Goal: Task Accomplishment & Management: Use online tool/utility

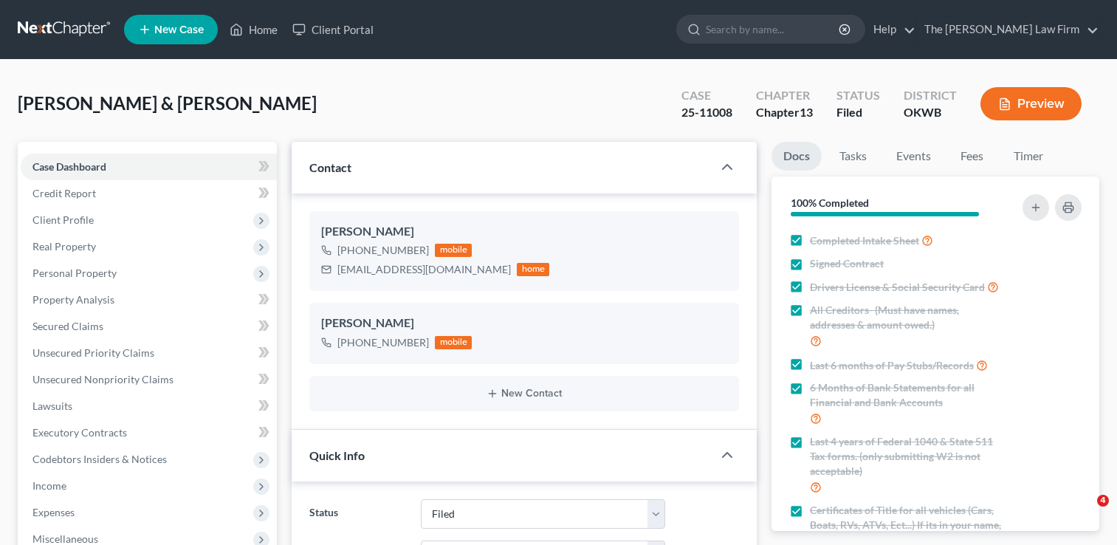
select select "2"
click at [63, 28] on link at bounding box center [65, 29] width 95 height 27
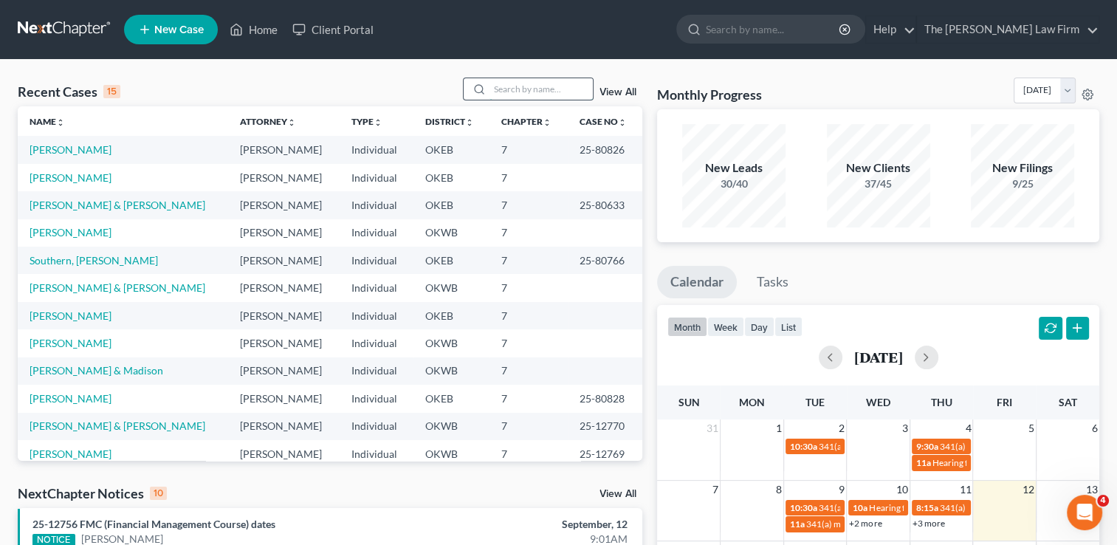
click at [532, 84] on input "search" at bounding box center [541, 88] width 103 height 21
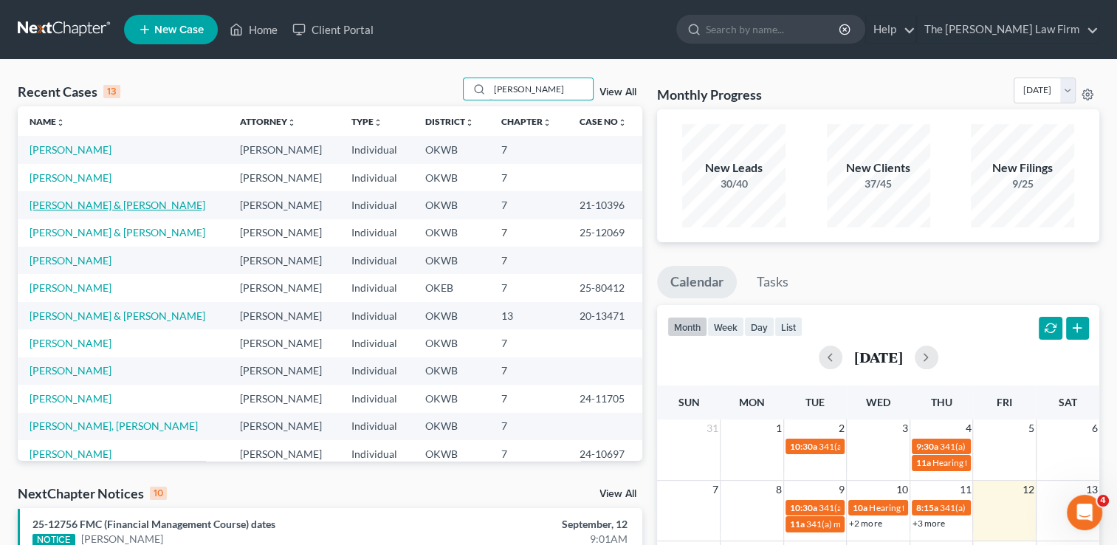
type input "[PERSON_NAME]"
click at [70, 205] on link "[PERSON_NAME] & [PERSON_NAME]" at bounding box center [118, 205] width 176 height 13
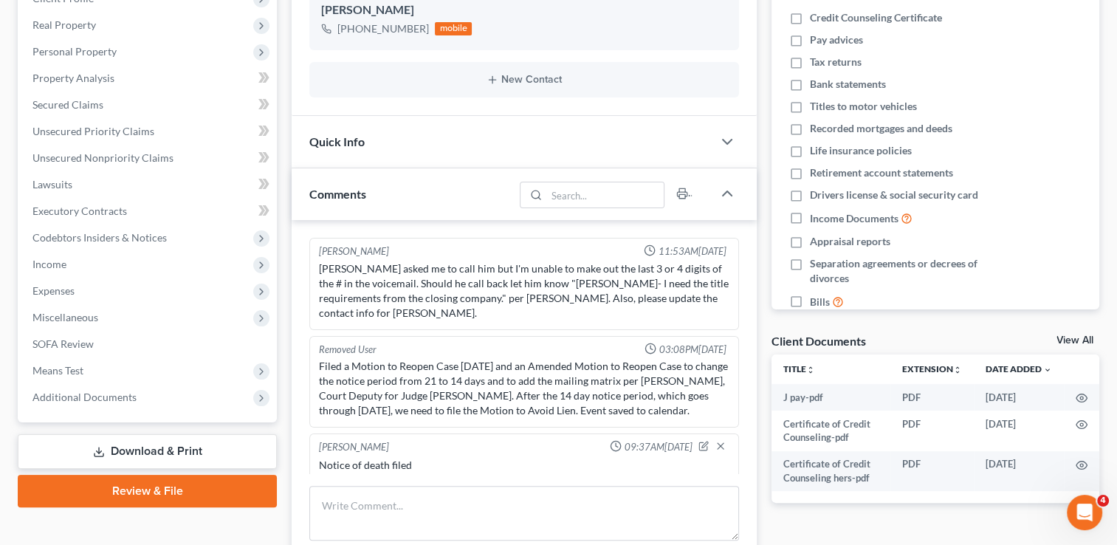
scroll to position [295, 0]
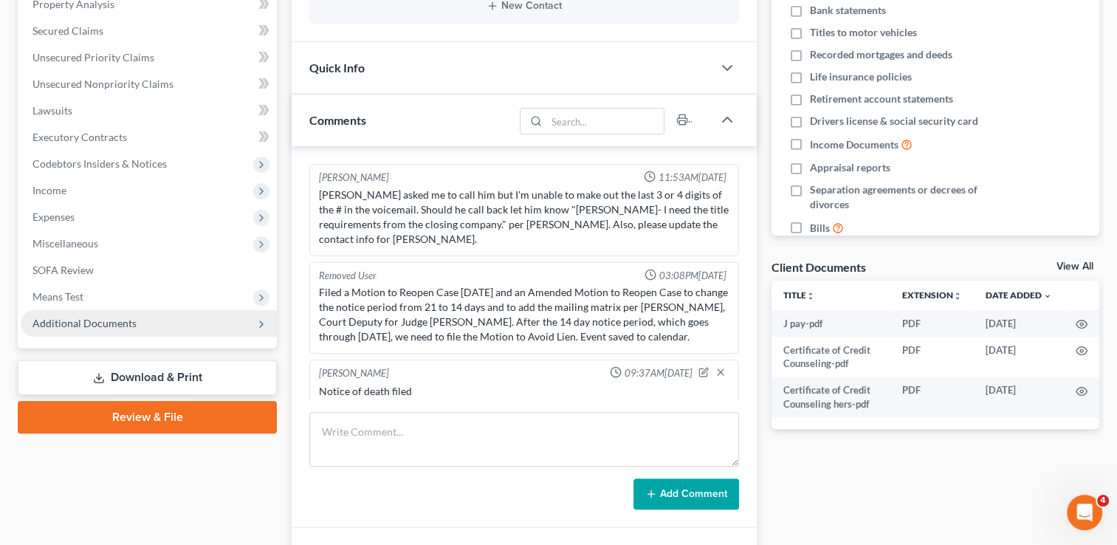
click at [106, 323] on span "Additional Documents" at bounding box center [84, 323] width 104 height 13
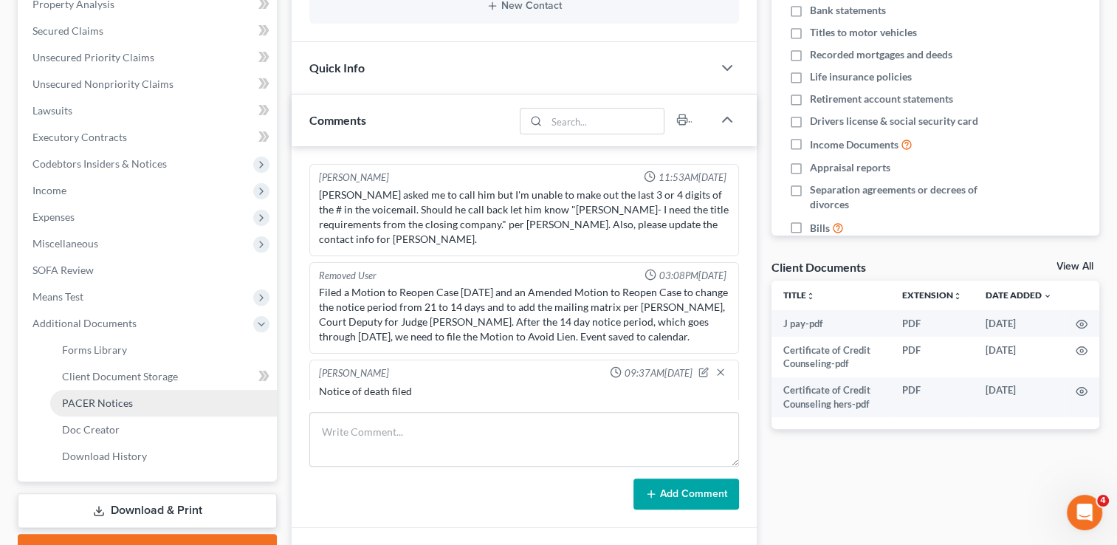
click at [122, 403] on span "PACER Notices" at bounding box center [97, 403] width 71 height 13
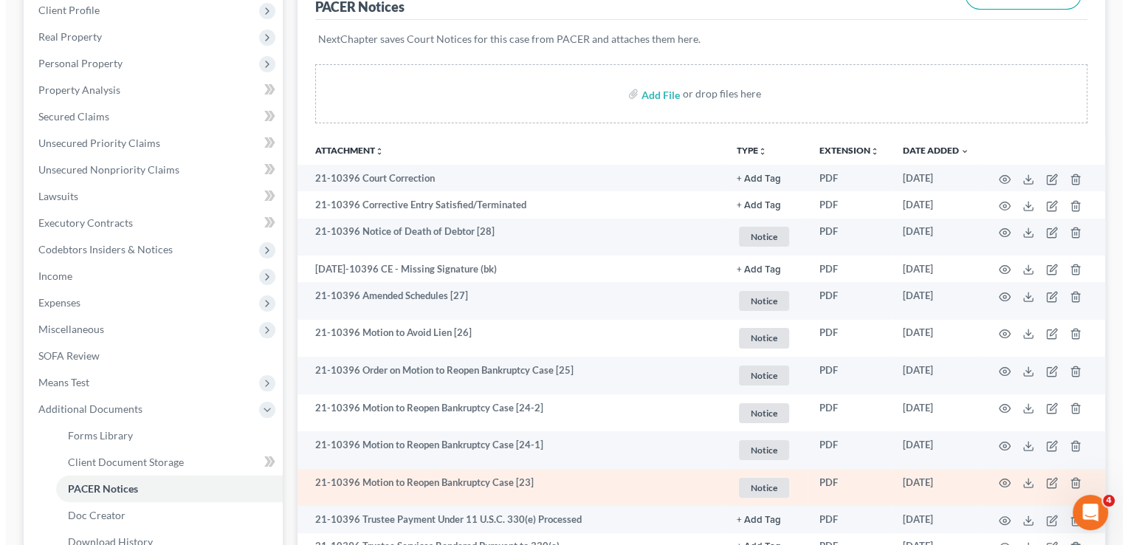
scroll to position [222, 0]
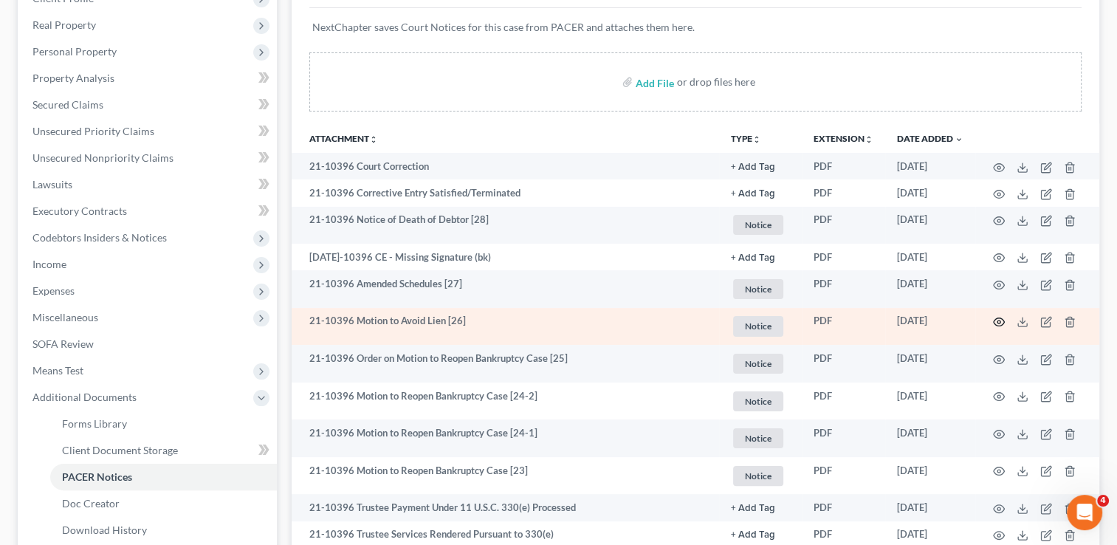
click at [998, 323] on circle "button" at bounding box center [999, 322] width 3 height 3
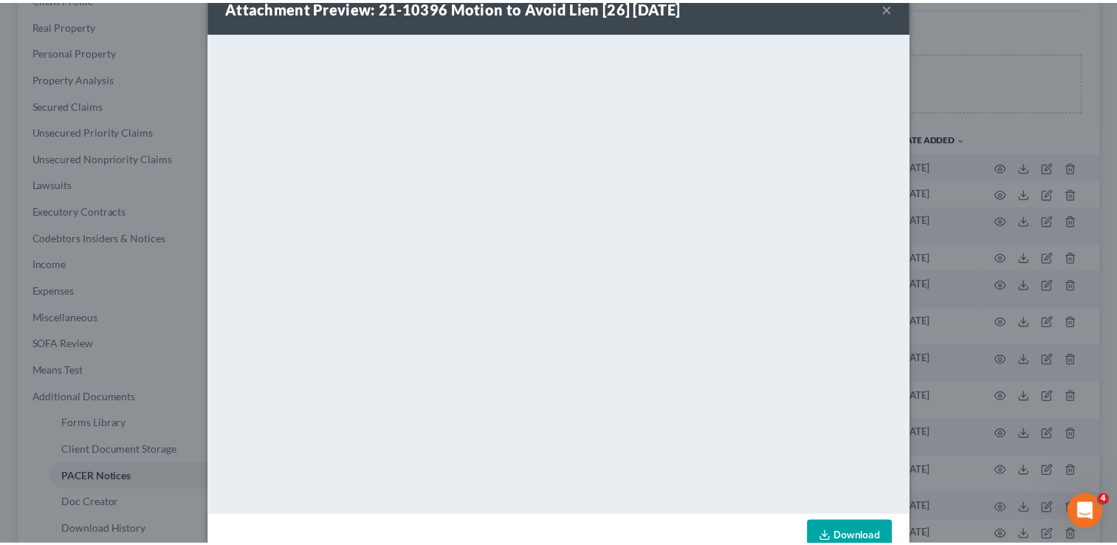
scroll to position [0, 0]
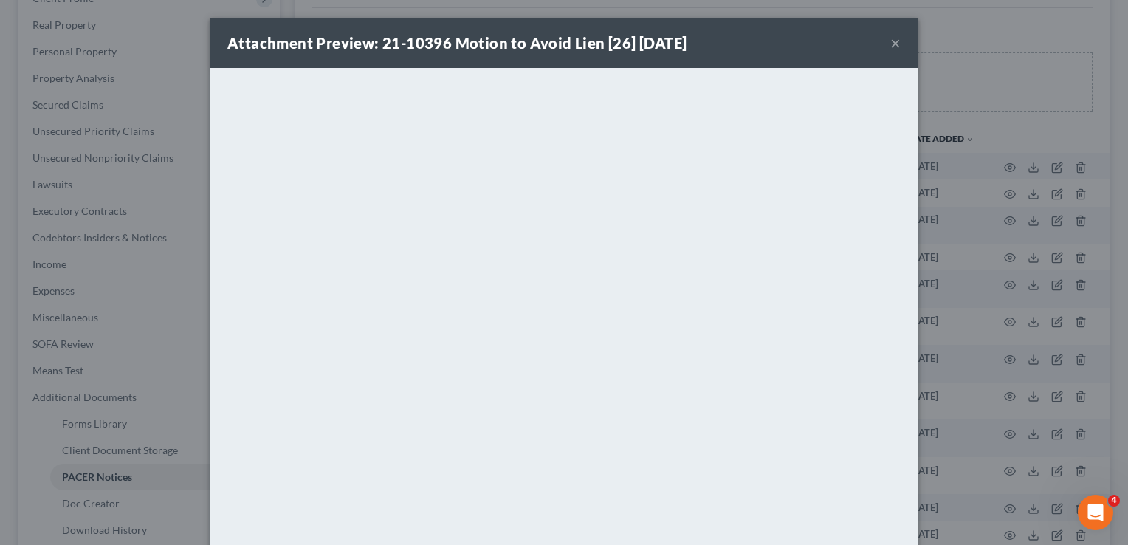
click at [891, 45] on button "×" at bounding box center [896, 43] width 10 height 18
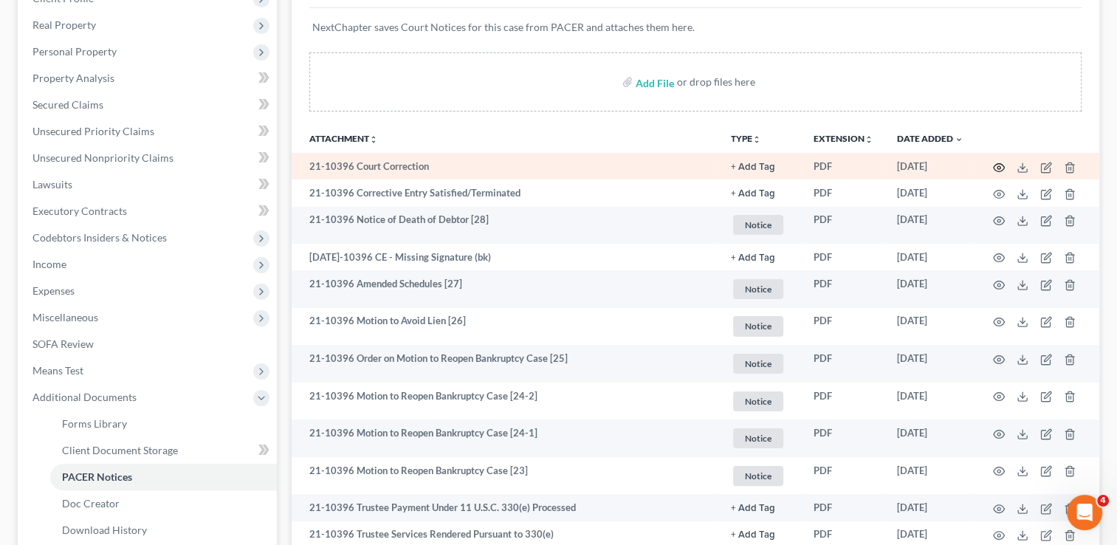
click at [996, 167] on icon "button" at bounding box center [999, 168] width 12 height 12
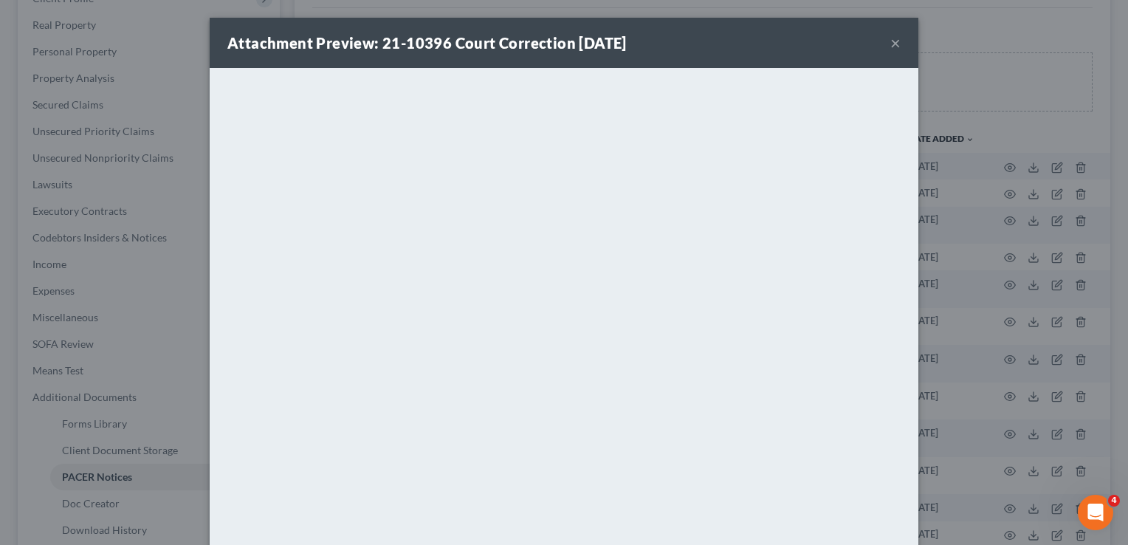
click at [891, 41] on button "×" at bounding box center [896, 43] width 10 height 18
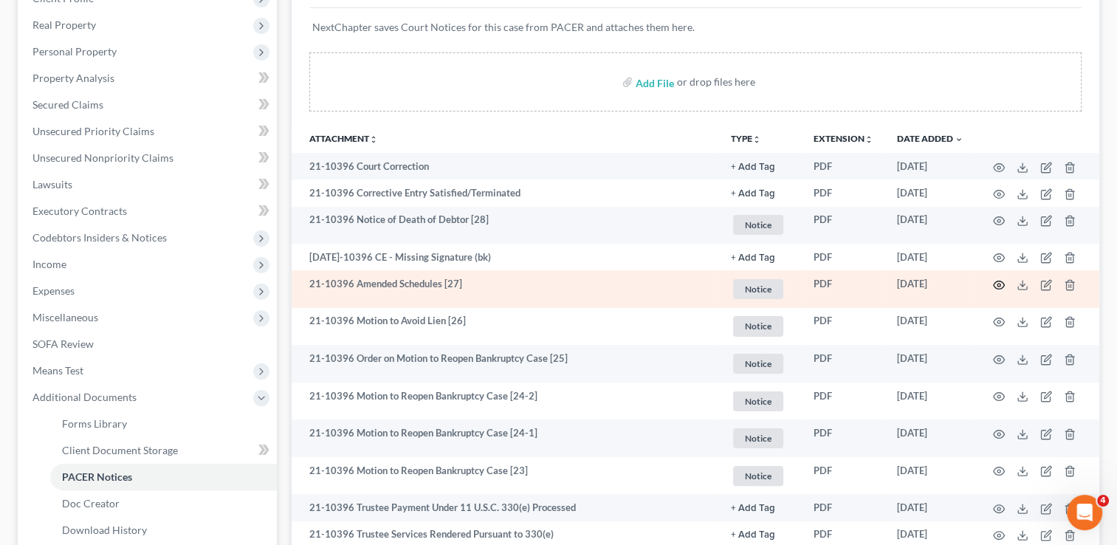
click at [998, 287] on icon "button" at bounding box center [999, 285] width 12 height 12
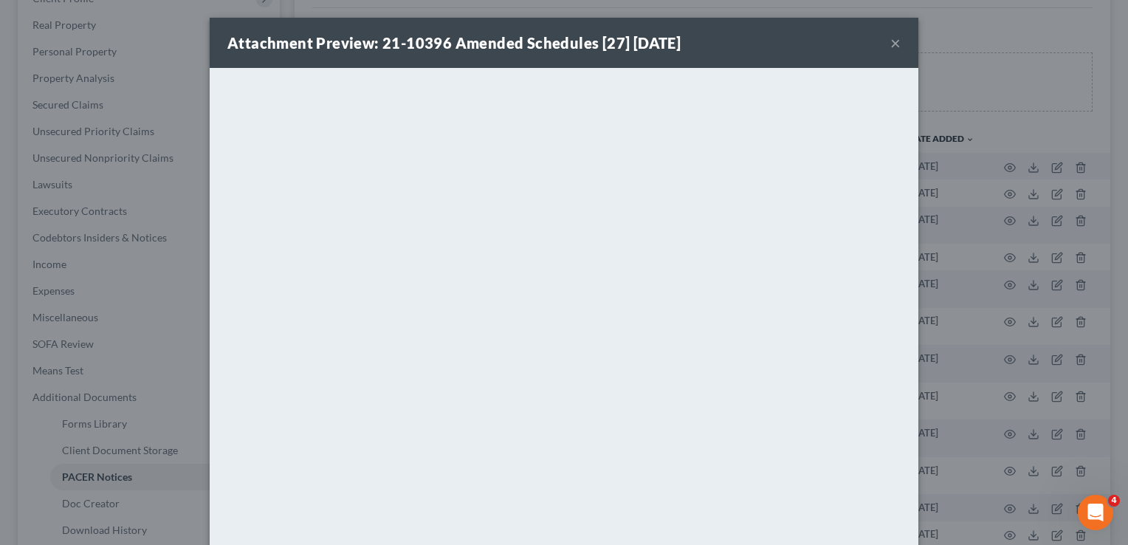
click at [891, 45] on button "×" at bounding box center [896, 43] width 10 height 18
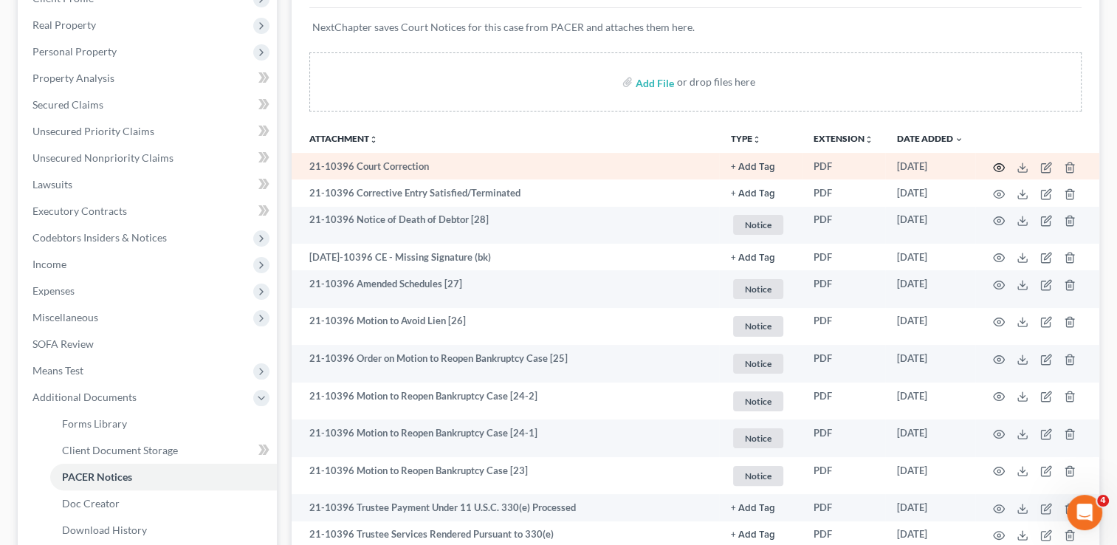
click at [996, 165] on icon "button" at bounding box center [999, 168] width 12 height 12
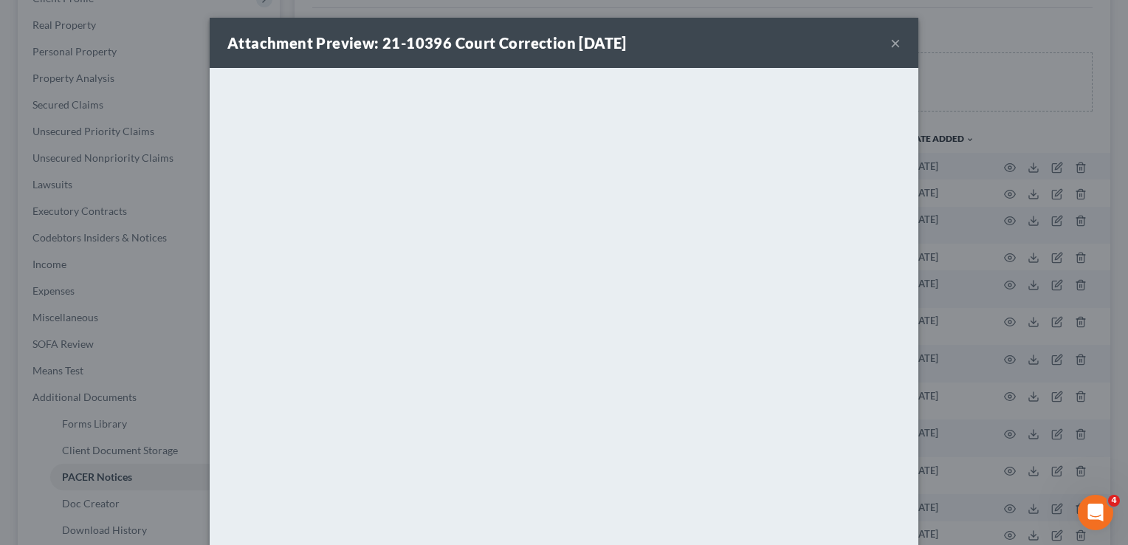
click at [891, 35] on button "×" at bounding box center [896, 43] width 10 height 18
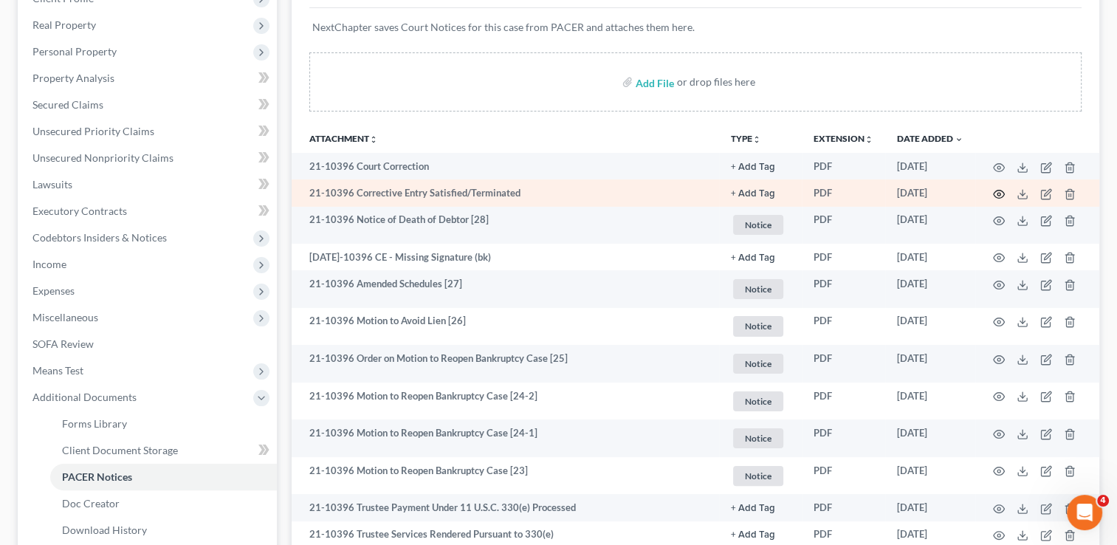
click at [1001, 196] on icon "button" at bounding box center [999, 194] width 12 height 12
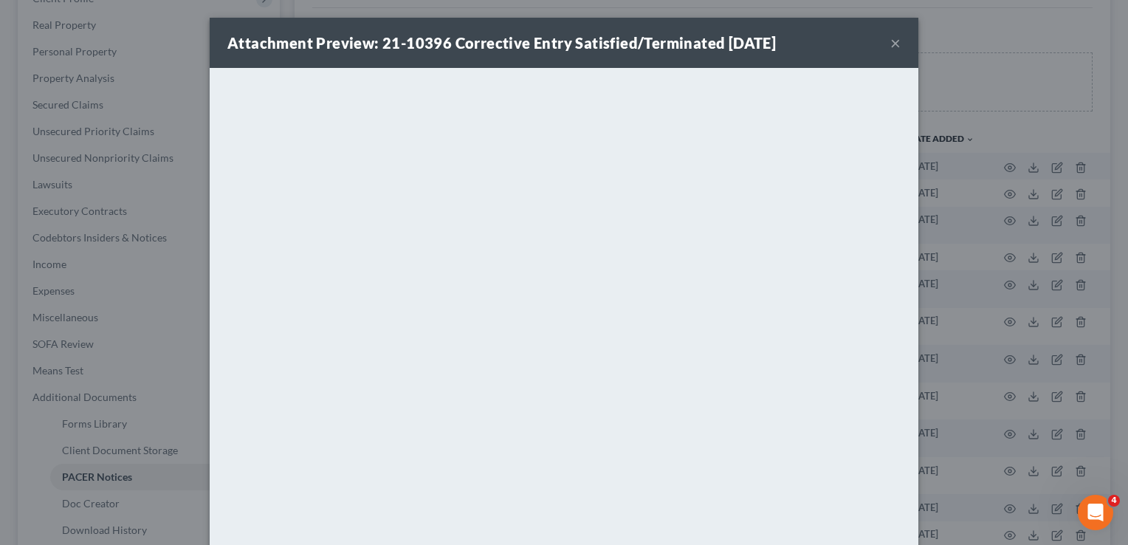
click at [891, 45] on button "×" at bounding box center [896, 43] width 10 height 18
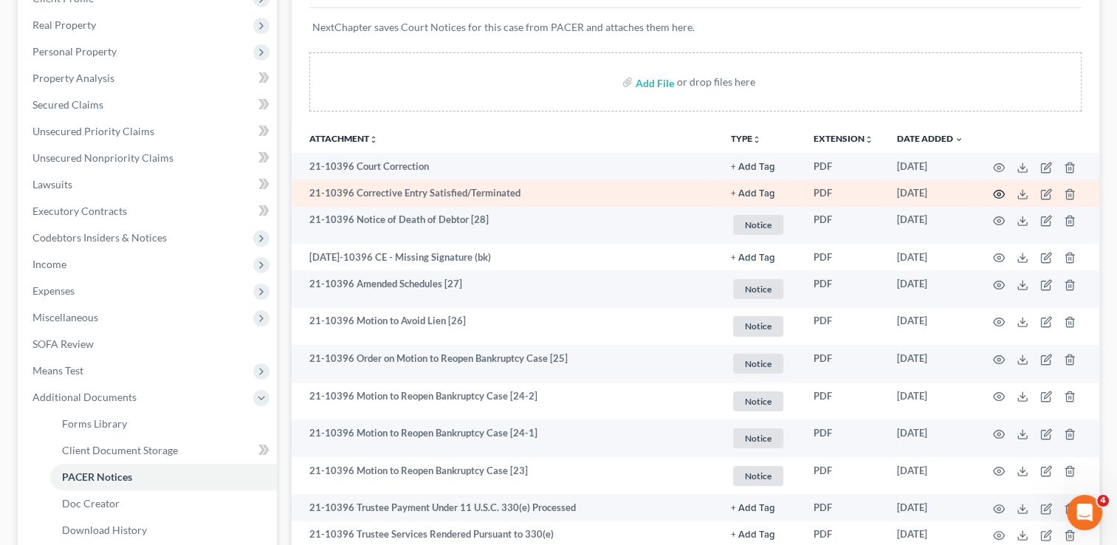
click at [994, 191] on icon "button" at bounding box center [999, 194] width 12 height 12
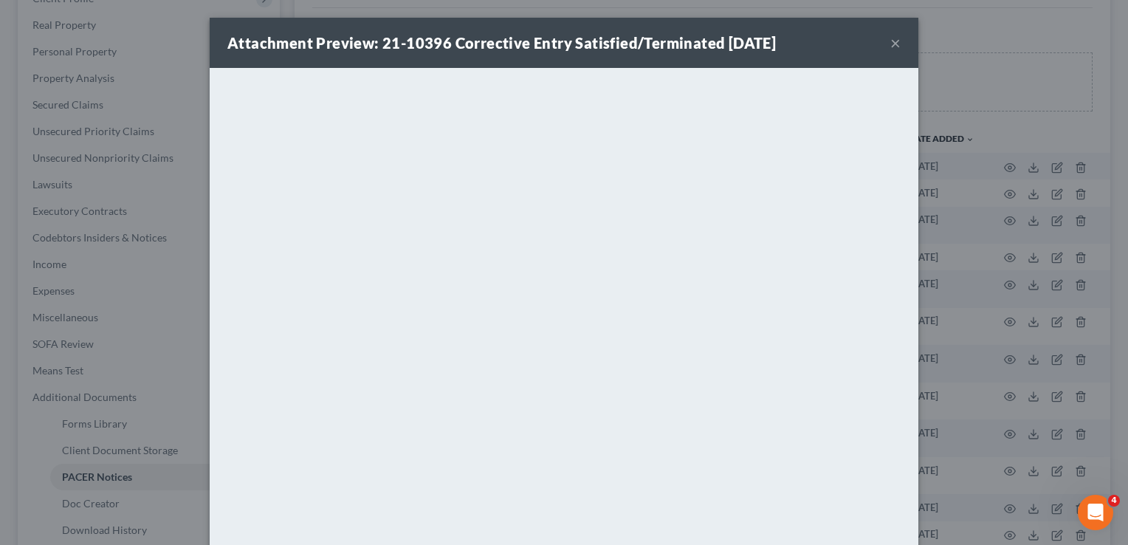
click at [891, 44] on button "×" at bounding box center [896, 43] width 10 height 18
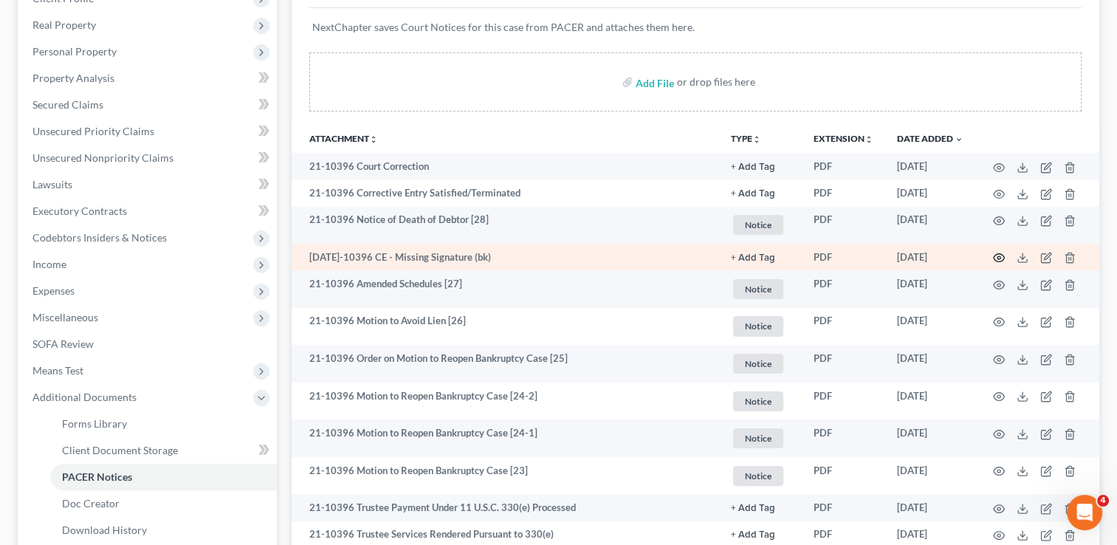
click at [998, 257] on icon "button" at bounding box center [999, 258] width 12 height 12
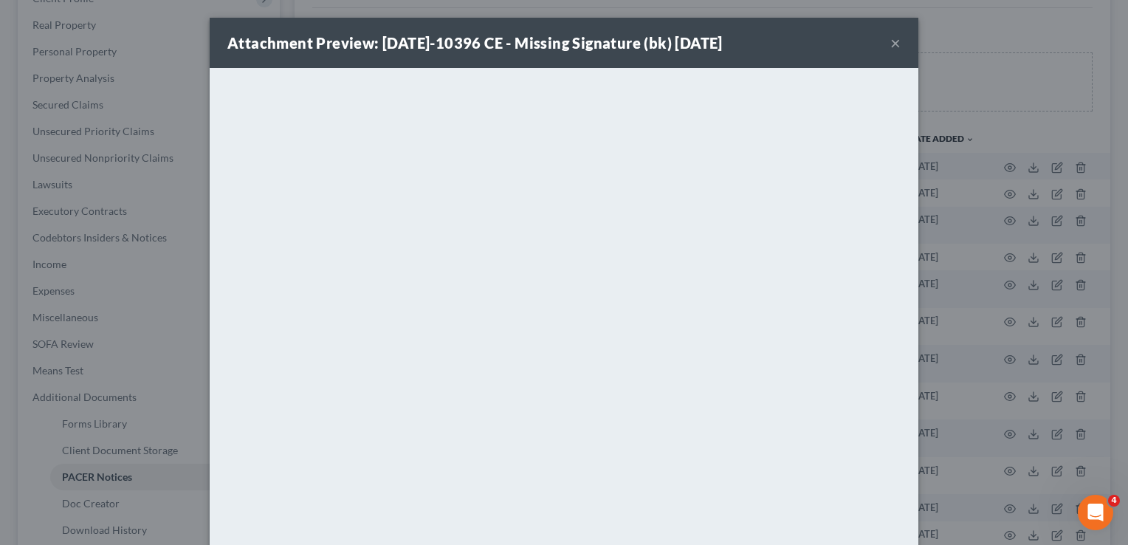
click at [891, 44] on button "×" at bounding box center [896, 43] width 10 height 18
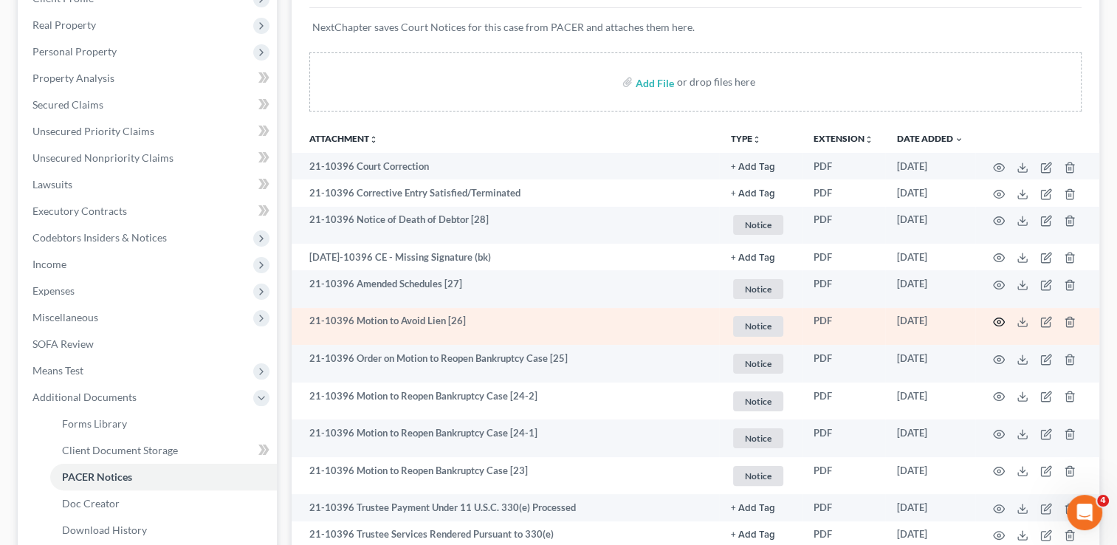
click at [998, 323] on circle "button" at bounding box center [999, 322] width 3 height 3
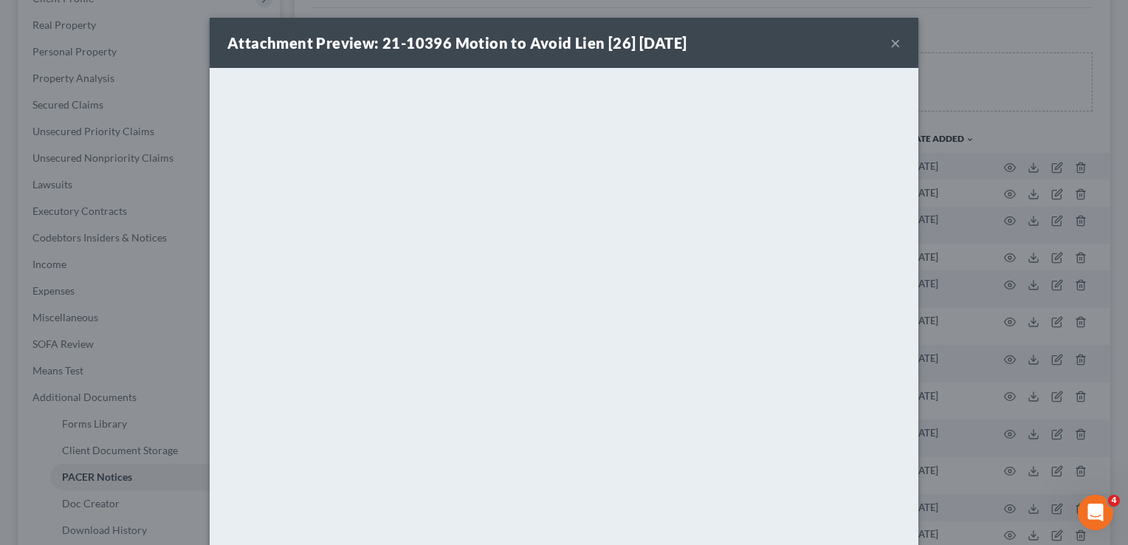
click at [891, 43] on button "×" at bounding box center [896, 43] width 10 height 18
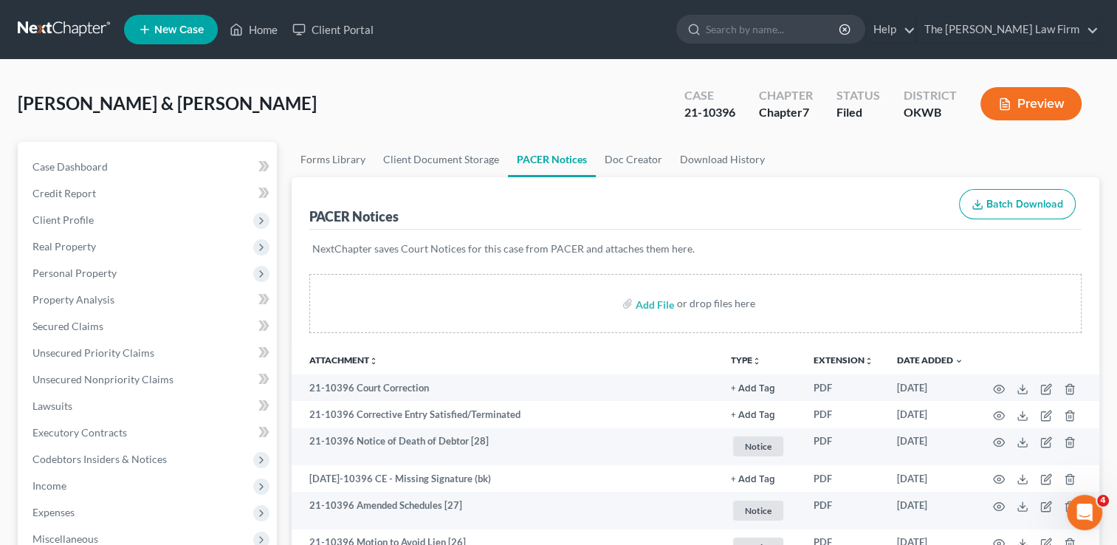
click at [53, 28] on link at bounding box center [65, 29] width 95 height 27
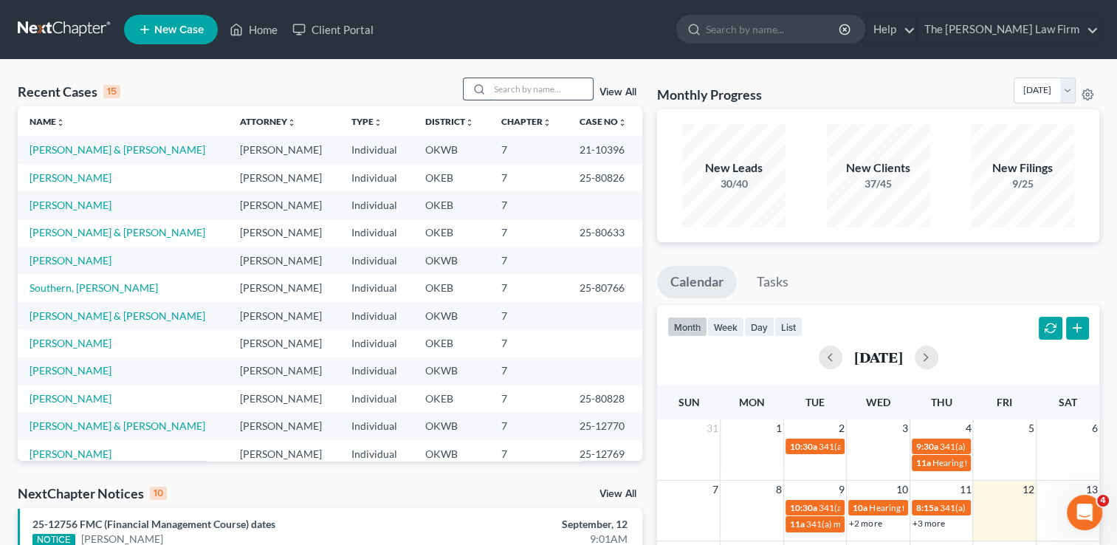
click at [549, 84] on input "search" at bounding box center [541, 88] width 103 height 21
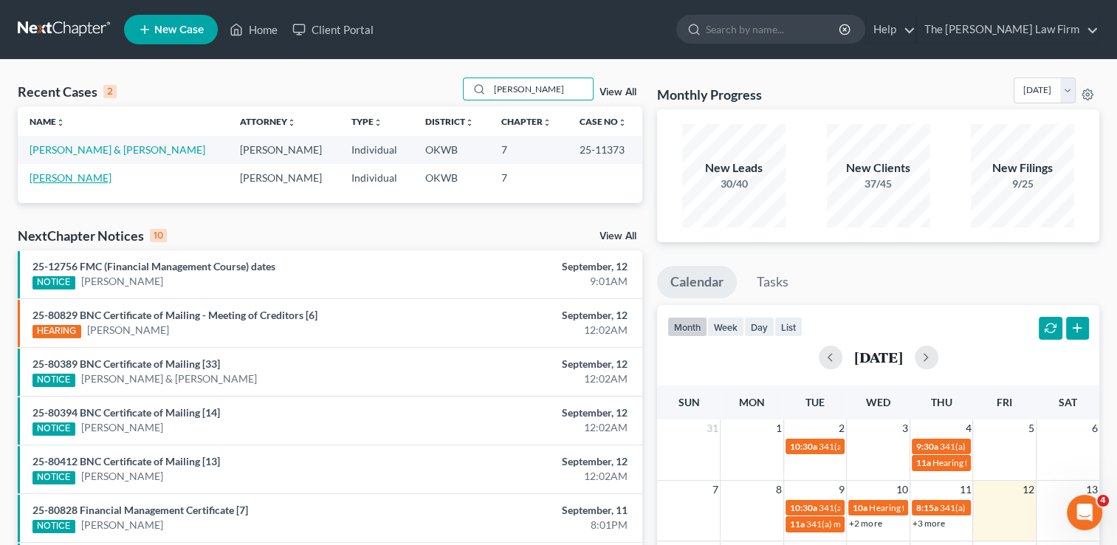
type input "stepp"
click at [71, 178] on link "Stepp, David" at bounding box center [71, 177] width 82 height 13
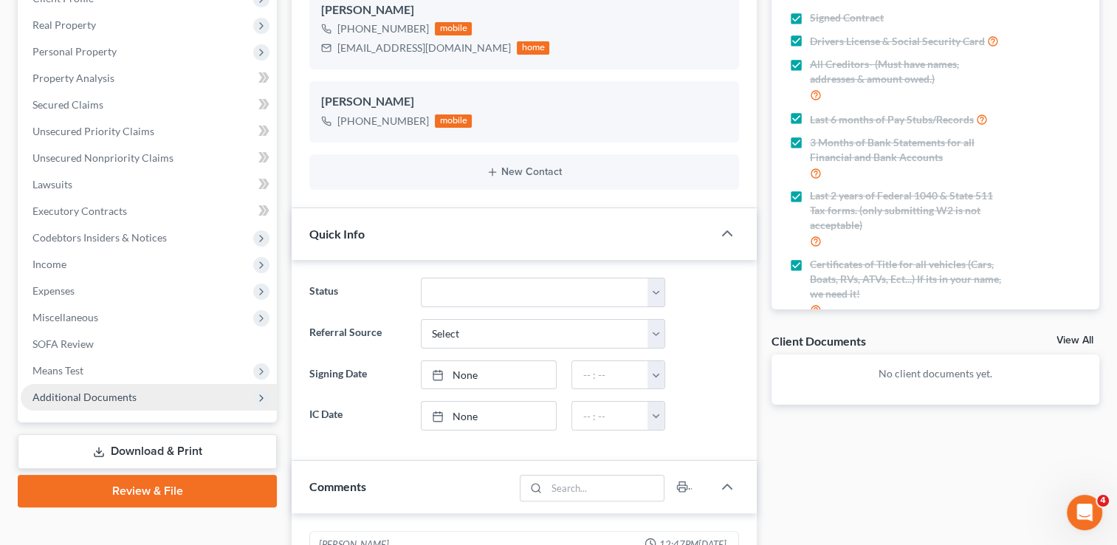
scroll to position [419, 0]
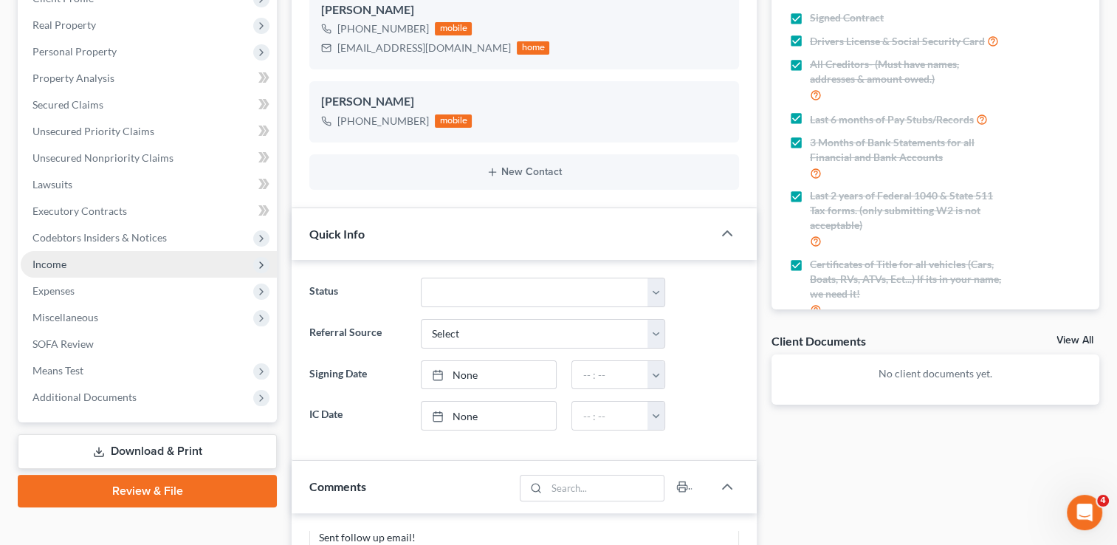
click at [66, 256] on span "Income" at bounding box center [149, 264] width 256 height 27
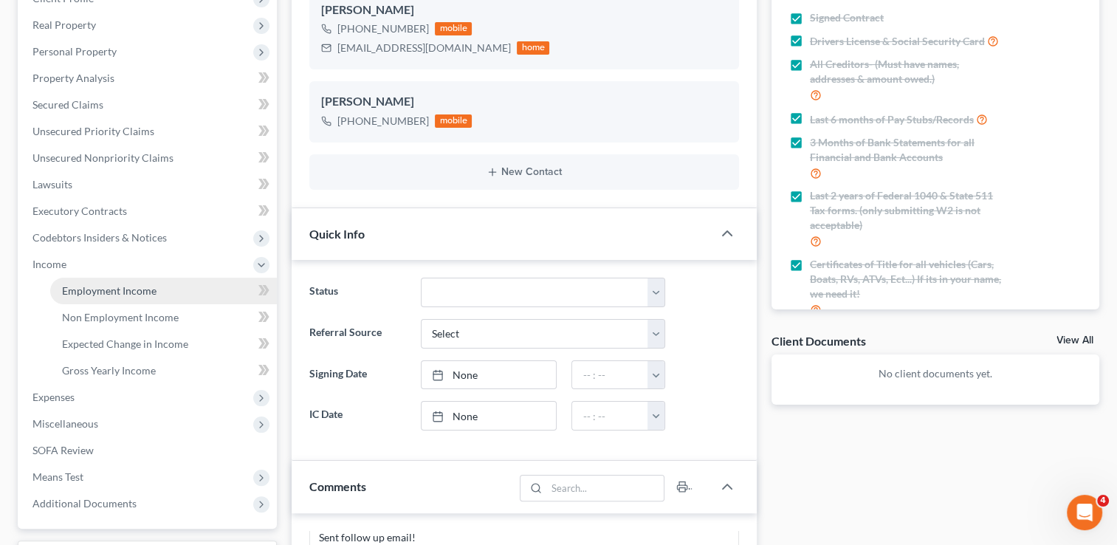
drag, startPoint x: 106, startPoint y: 291, endPoint x: 118, endPoint y: 290, distance: 12.6
click at [106, 290] on span "Employment Income" at bounding box center [109, 290] width 95 height 13
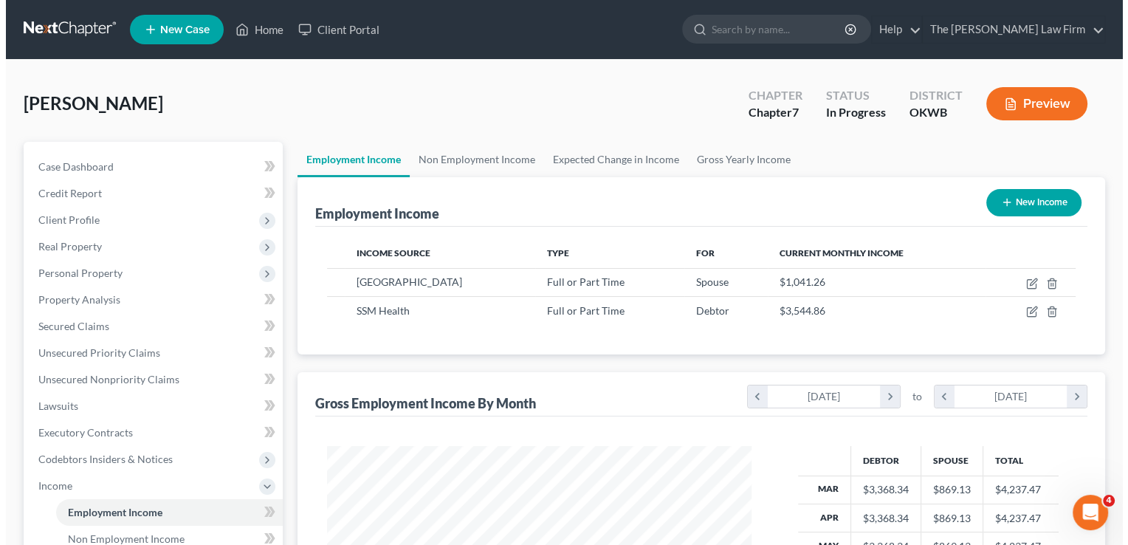
scroll to position [263, 454]
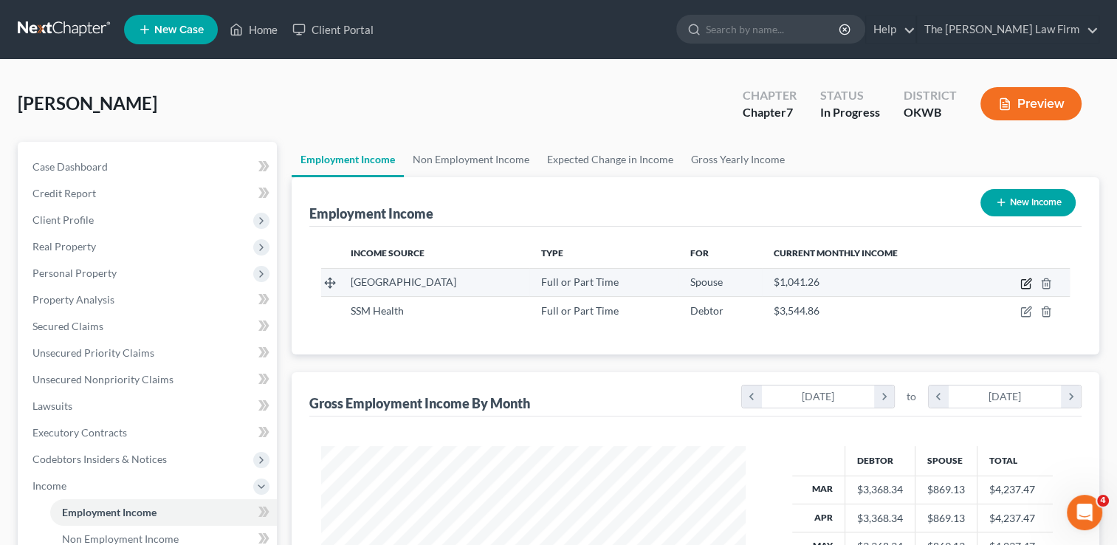
click at [1025, 284] on icon "button" at bounding box center [1027, 281] width 7 height 7
select select "0"
select select "1"
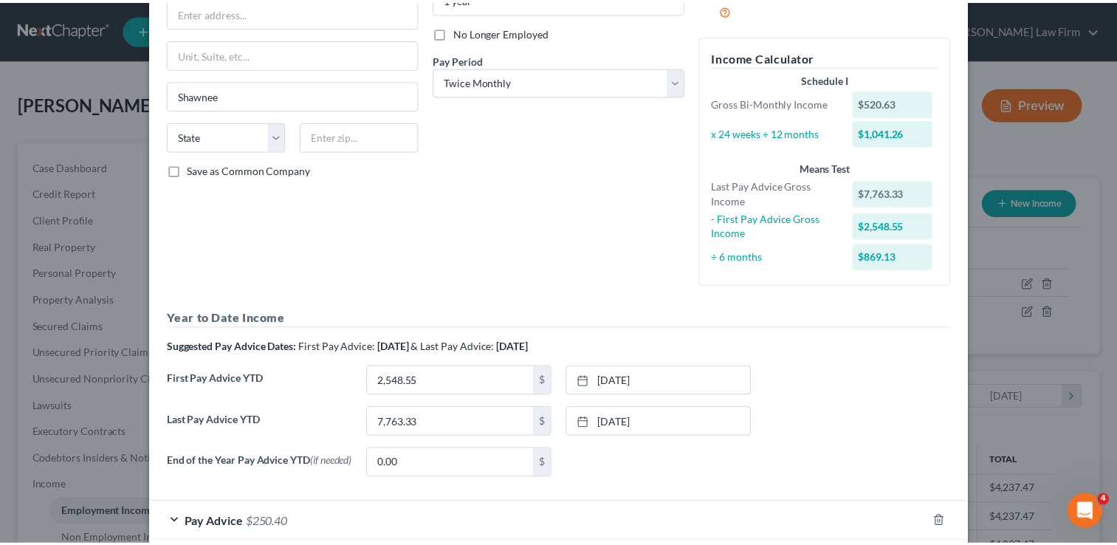
scroll to position [0, 0]
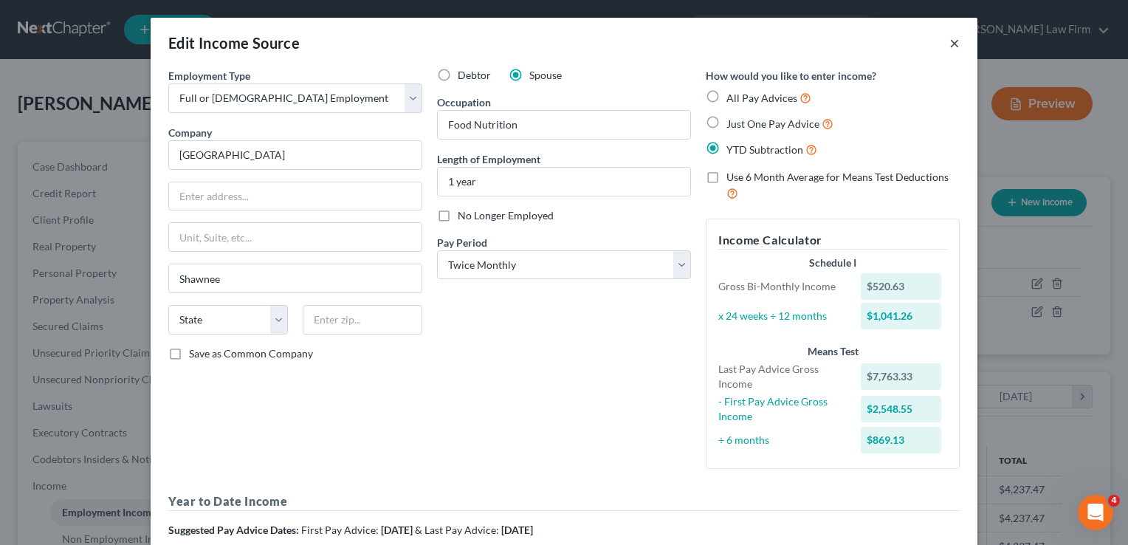
click at [950, 42] on button "×" at bounding box center [955, 43] width 10 height 18
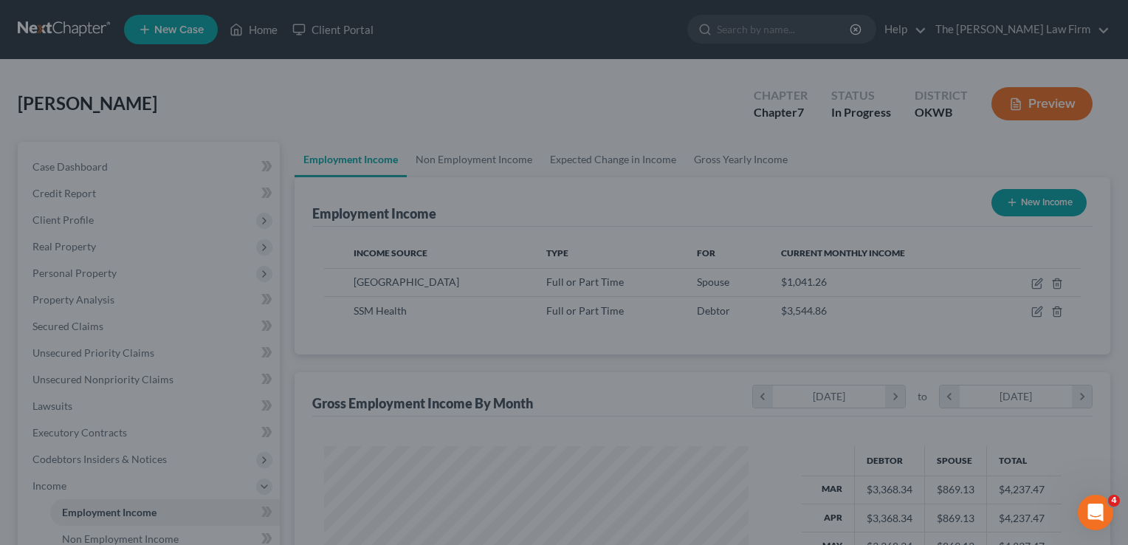
scroll to position [738267, 738077]
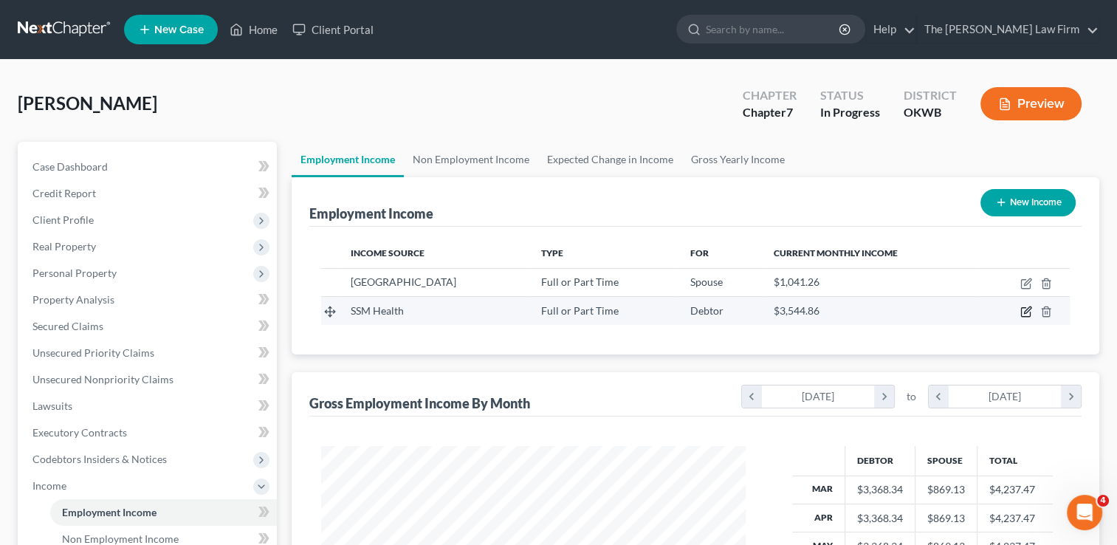
click at [1025, 310] on icon "button" at bounding box center [1027, 310] width 7 height 7
select select "0"
select select "26"
select select "2"
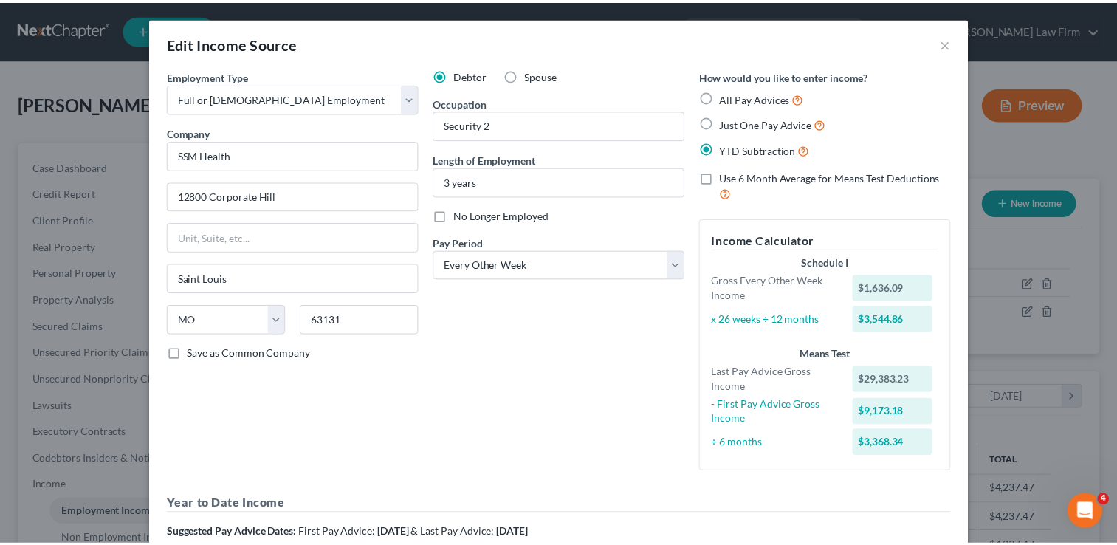
scroll to position [0, 0]
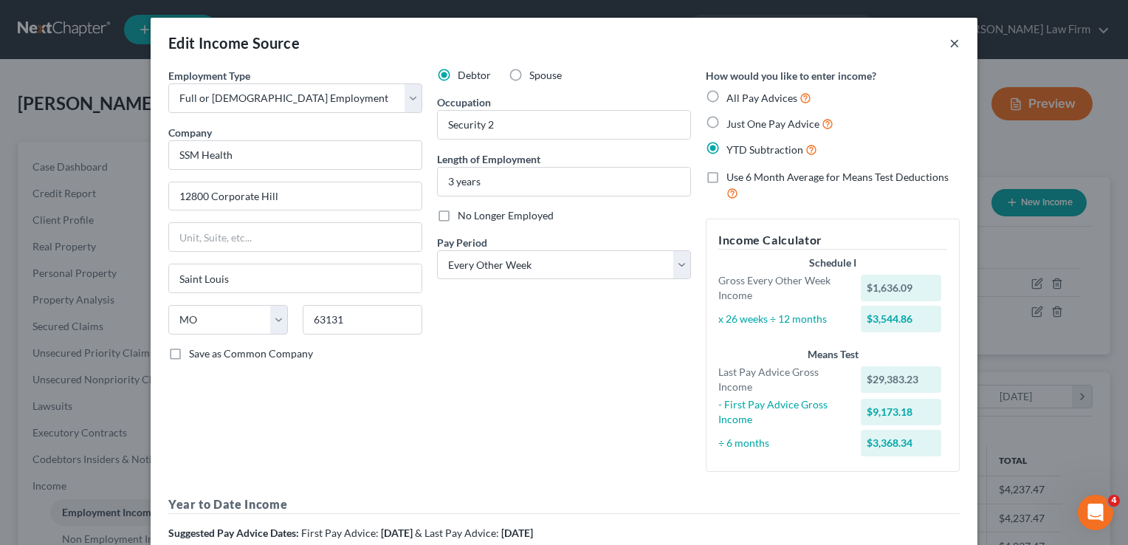
click at [950, 41] on button "×" at bounding box center [955, 43] width 10 height 18
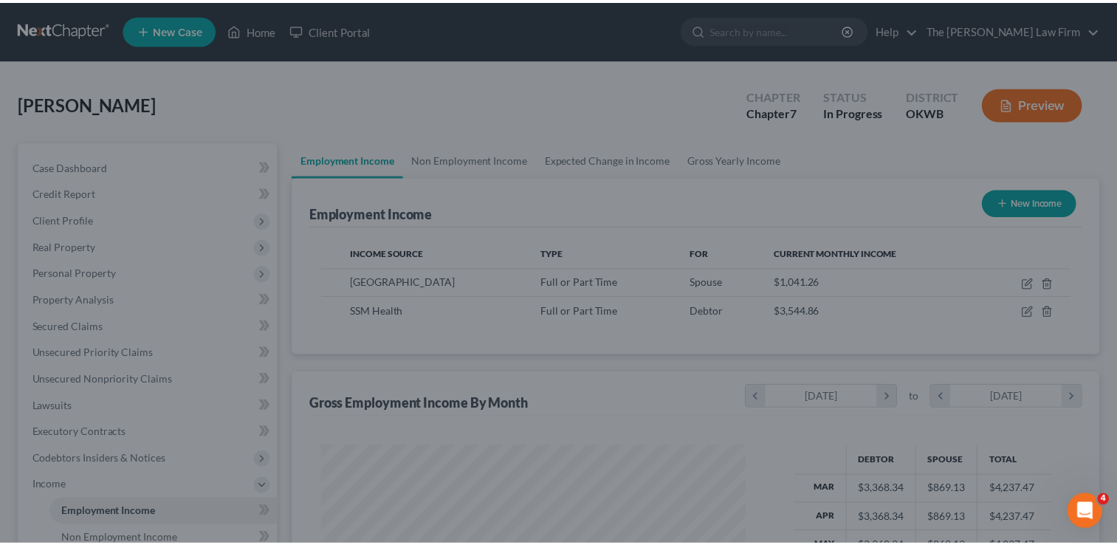
scroll to position [738267, 738077]
